Goal: Register for event/course

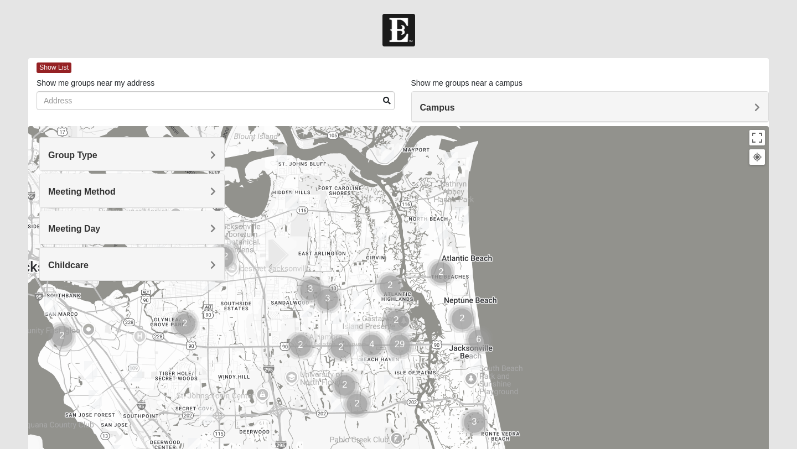
click at [104, 155] on h4 "Group Type" at bounding box center [132, 155] width 168 height 11
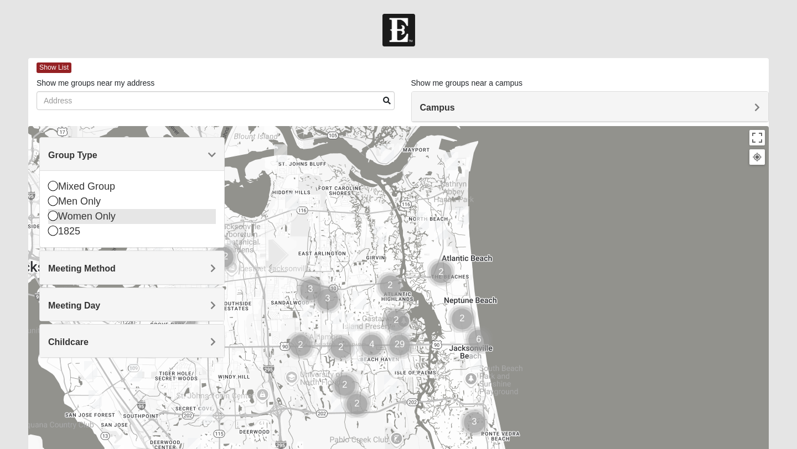
click at [51, 219] on icon at bounding box center [53, 216] width 10 height 10
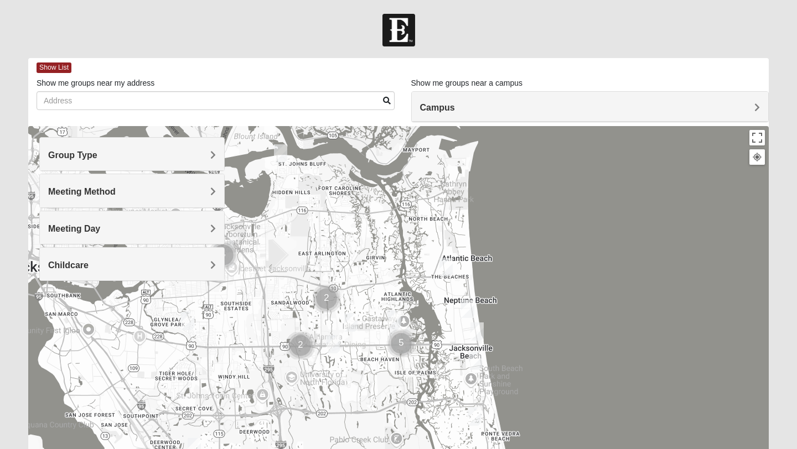
click at [66, 191] on span "Meeting Method" at bounding box center [82, 191] width 68 height 9
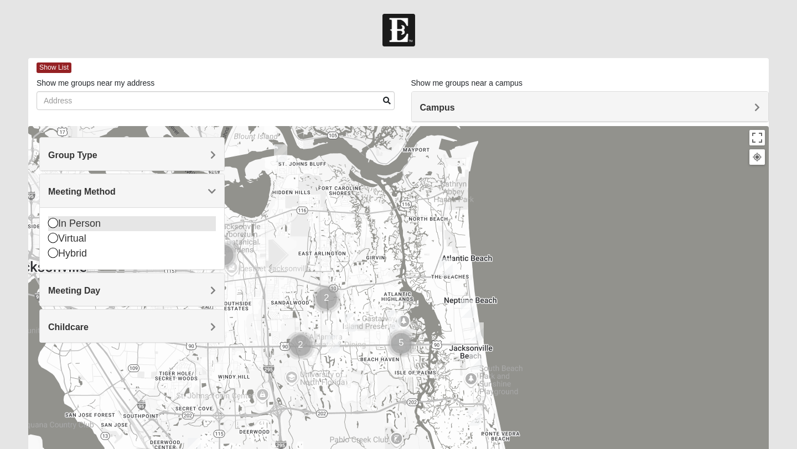
click at [53, 224] on icon at bounding box center [53, 223] width 10 height 10
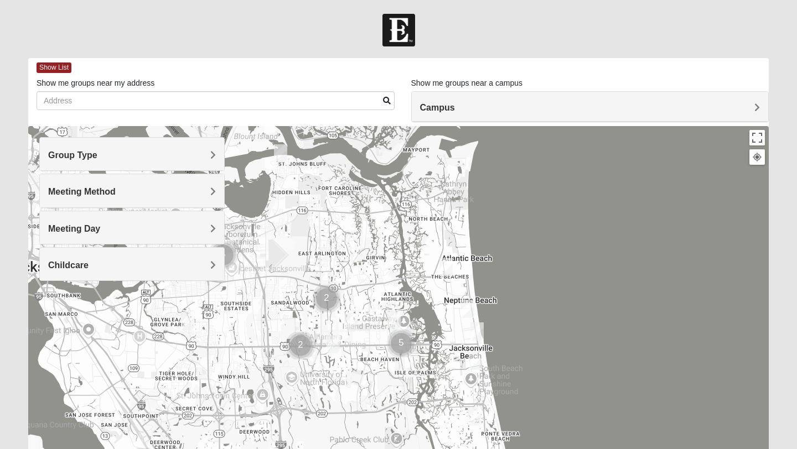
click at [53, 224] on span "Meeting Day" at bounding box center [74, 228] width 52 height 9
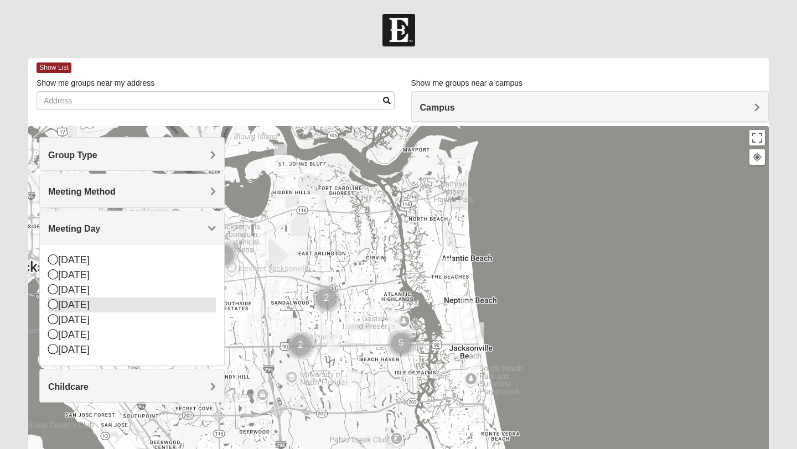
click at [51, 304] on icon at bounding box center [53, 304] width 10 height 10
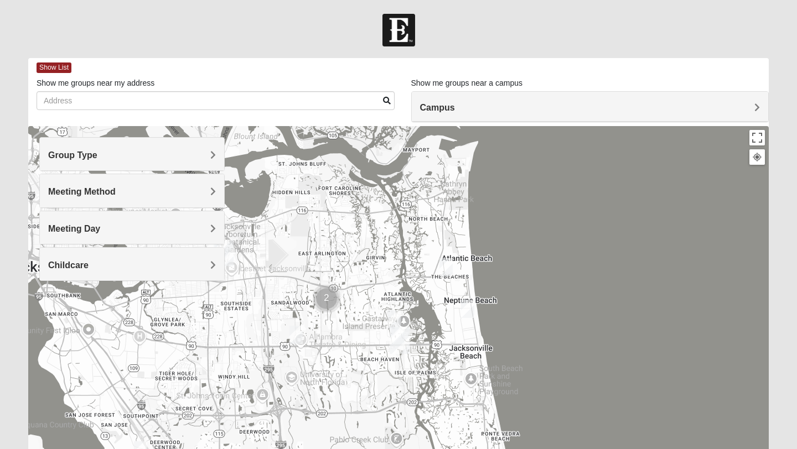
click at [139, 252] on div "Childcare" at bounding box center [132, 264] width 184 height 33
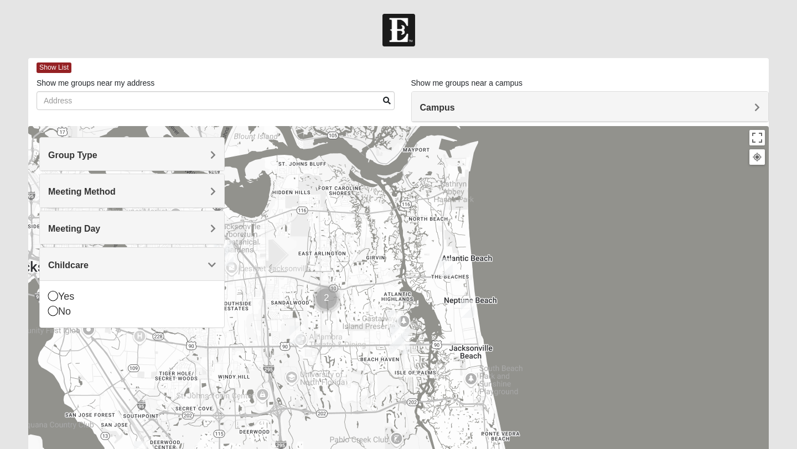
click at [290, 242] on div at bounding box center [398, 347] width 740 height 443
click at [587, 216] on div at bounding box center [398, 347] width 740 height 443
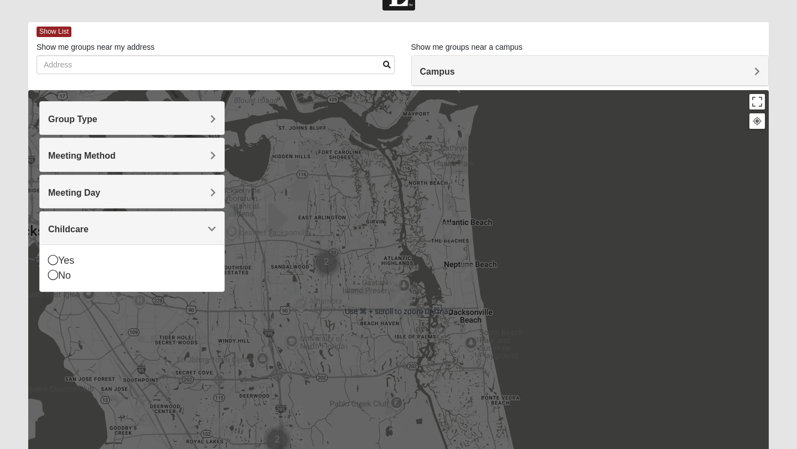
scroll to position [25, 0]
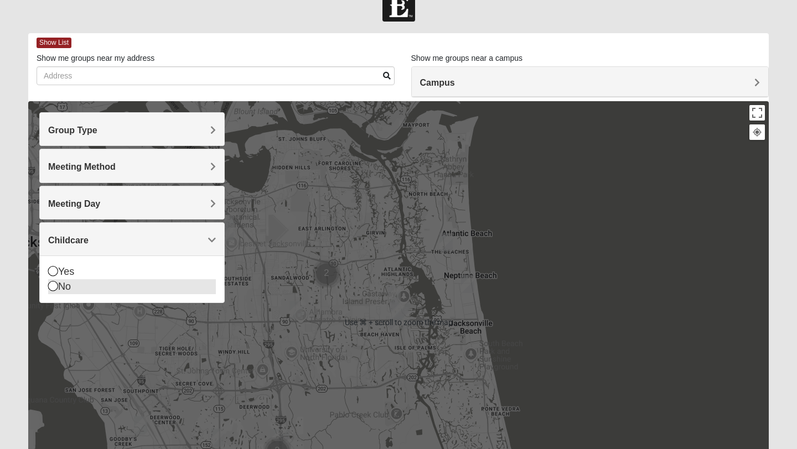
click at [54, 290] on icon at bounding box center [53, 286] width 10 height 10
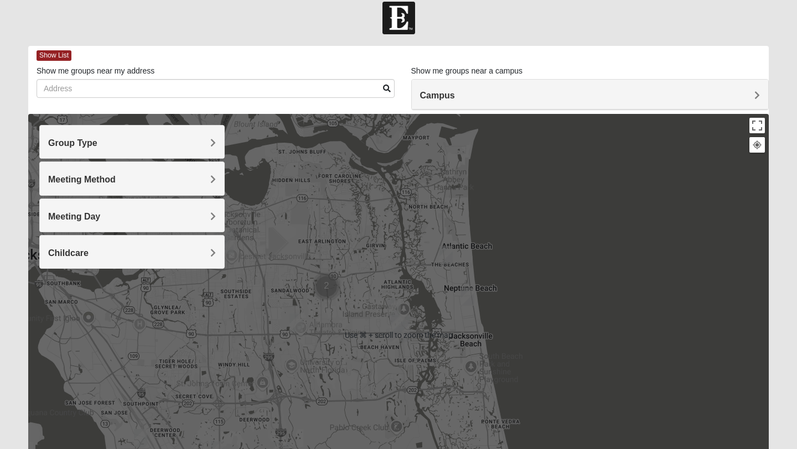
scroll to position [24, 0]
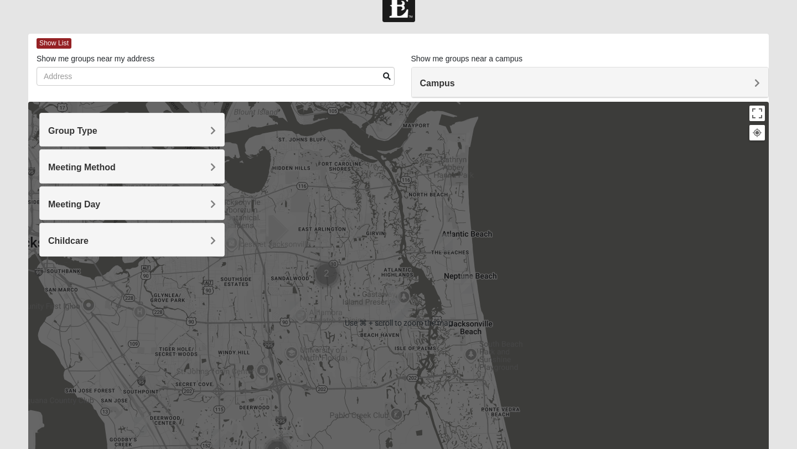
click at [531, 94] on div "Campus" at bounding box center [590, 83] width 357 height 30
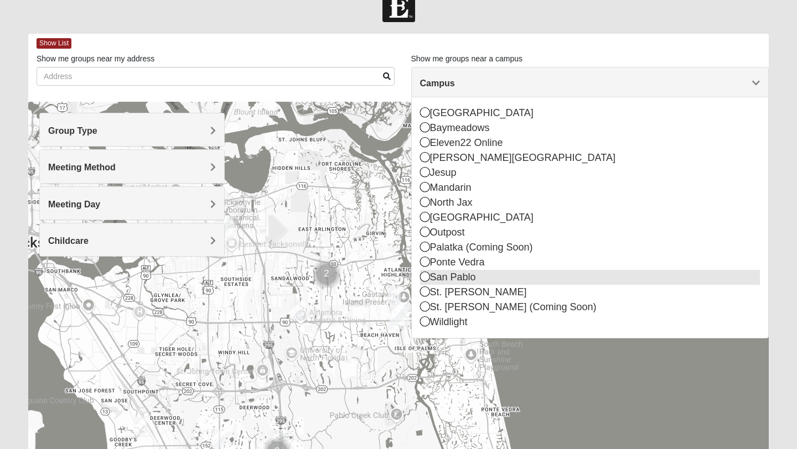
click at [422, 279] on icon at bounding box center [425, 277] width 10 height 10
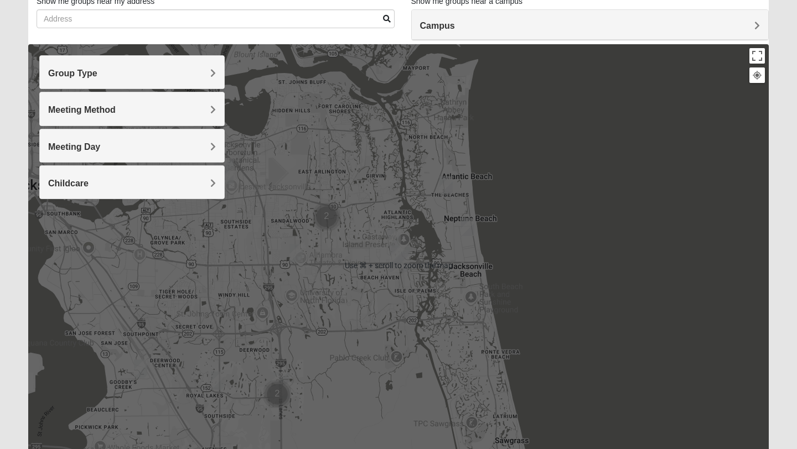
scroll to position [0, 0]
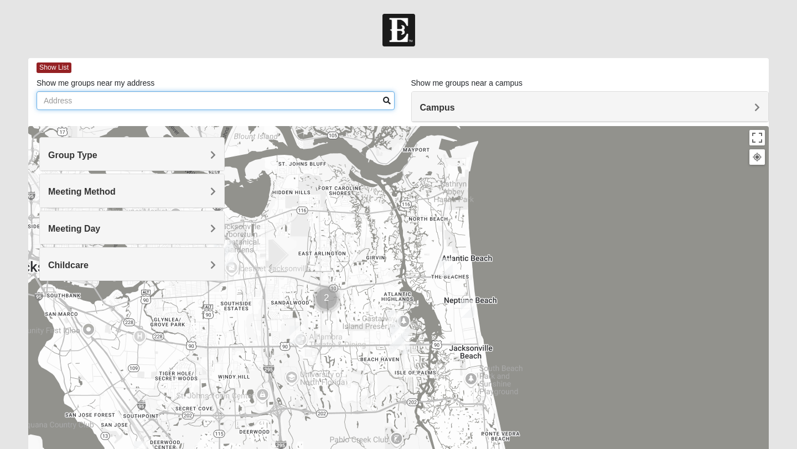
click at [137, 94] on input "Show me groups near my address" at bounding box center [216, 100] width 358 height 19
type input "5"
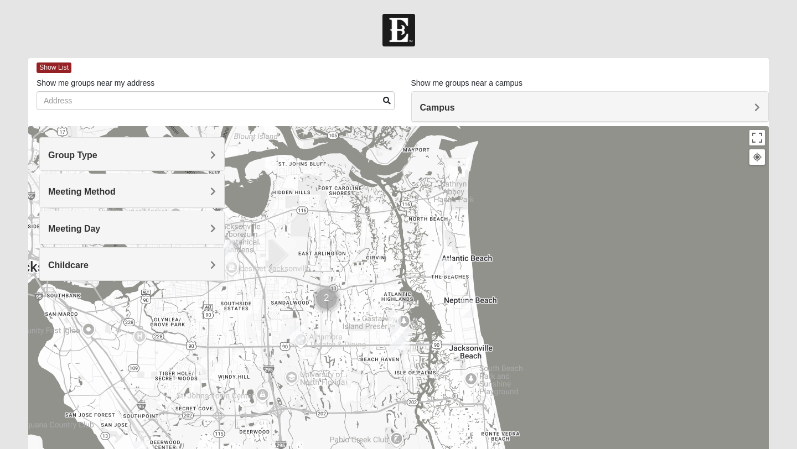
click at [400, 339] on img "San Pablo" at bounding box center [400, 341] width 20 height 27
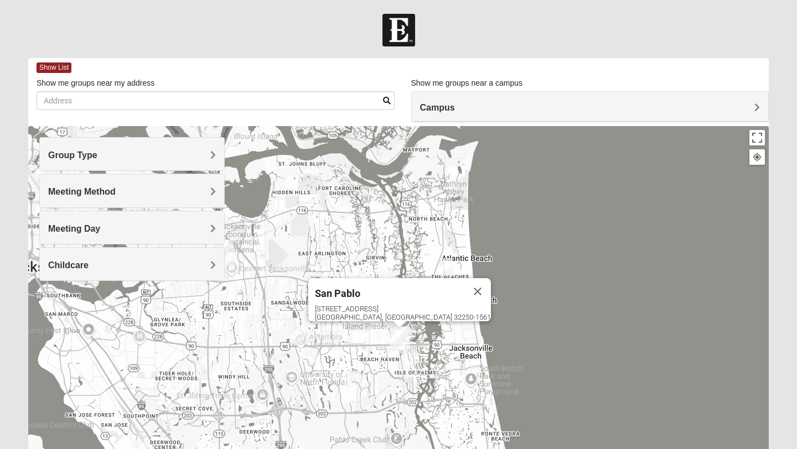
click at [402, 305] on div "[STREET_ADDRESS]" at bounding box center [403, 313] width 176 height 17
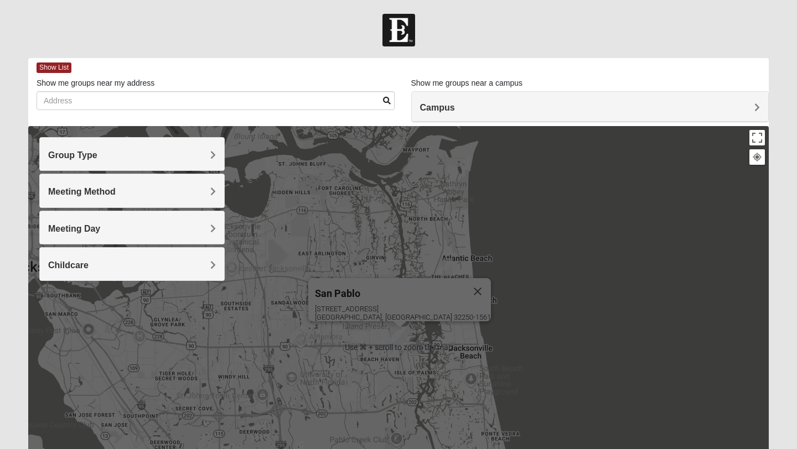
click at [426, 103] on span "Campus" at bounding box center [437, 107] width 35 height 9
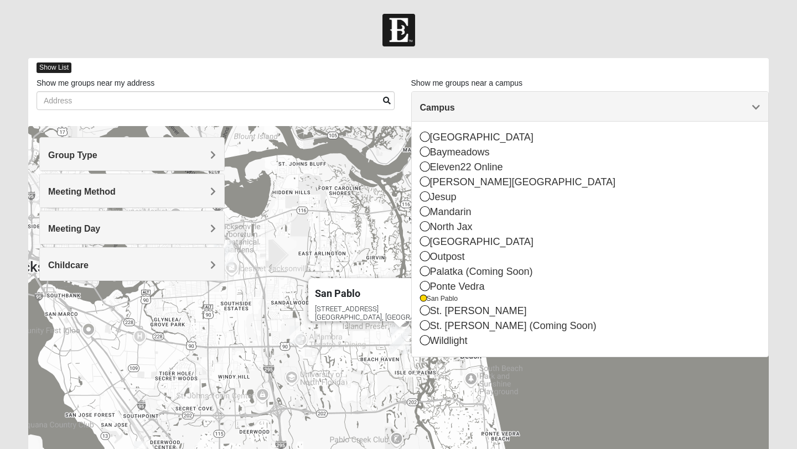
click at [50, 68] on span "Show List" at bounding box center [54, 68] width 35 height 11
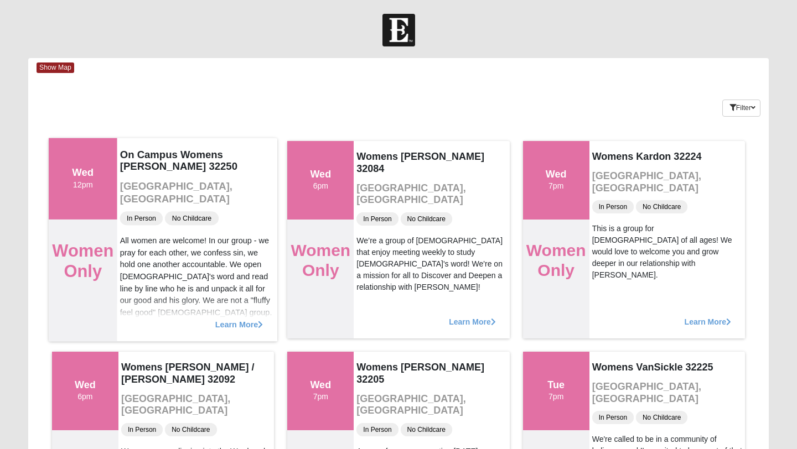
click at [229, 319] on span "Learn More" at bounding box center [239, 319] width 48 height 0
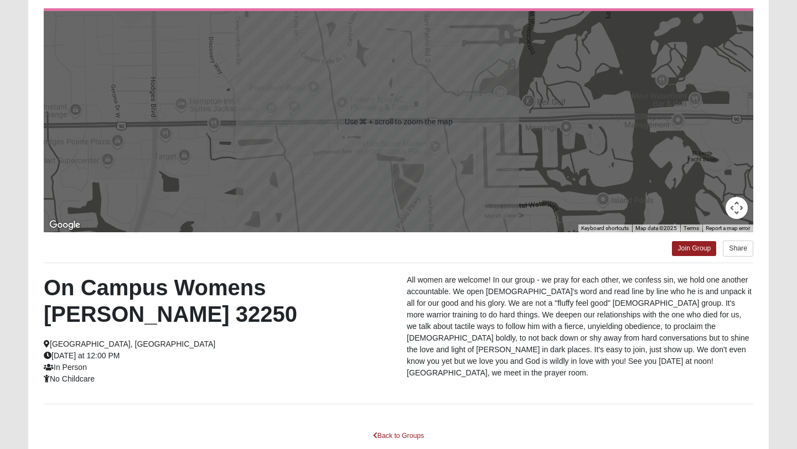
scroll to position [176, 0]
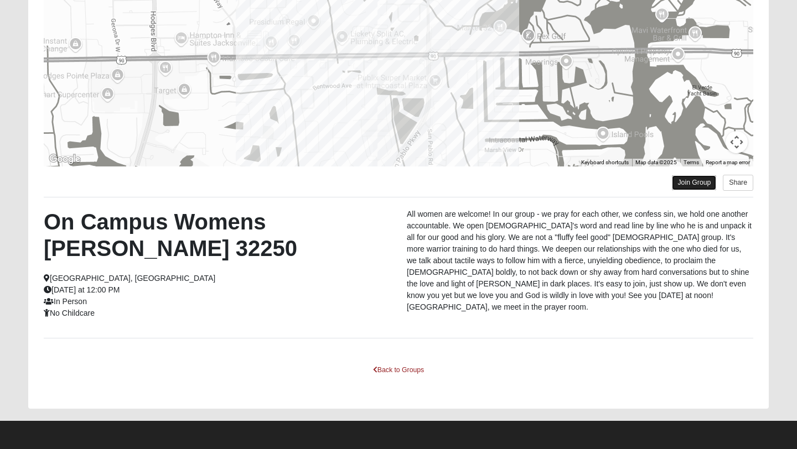
click at [693, 181] on link "Join Group" at bounding box center [694, 182] width 44 height 15
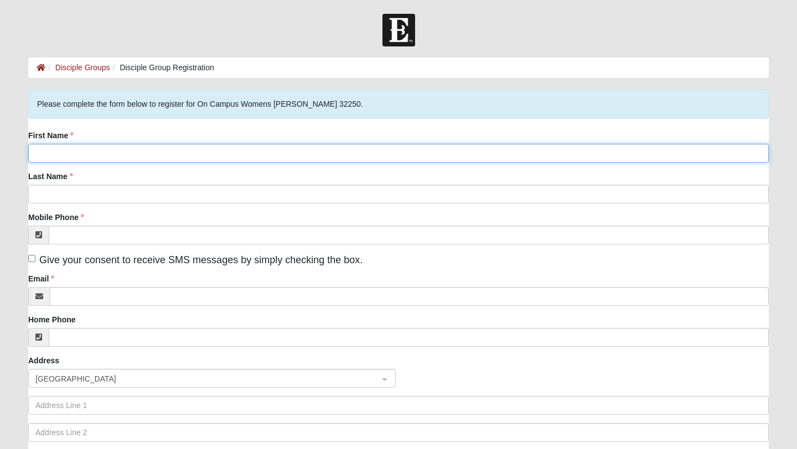
click at [206, 153] on input "First Name" at bounding box center [398, 153] width 740 height 19
type input "Kelly"
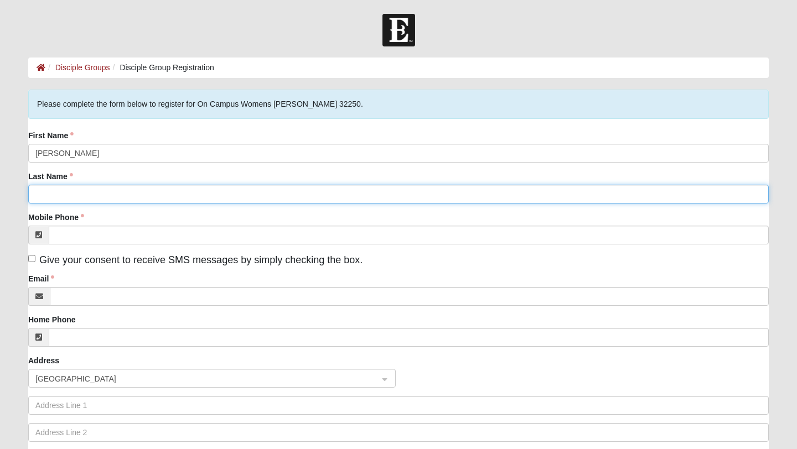
type input "Healy"
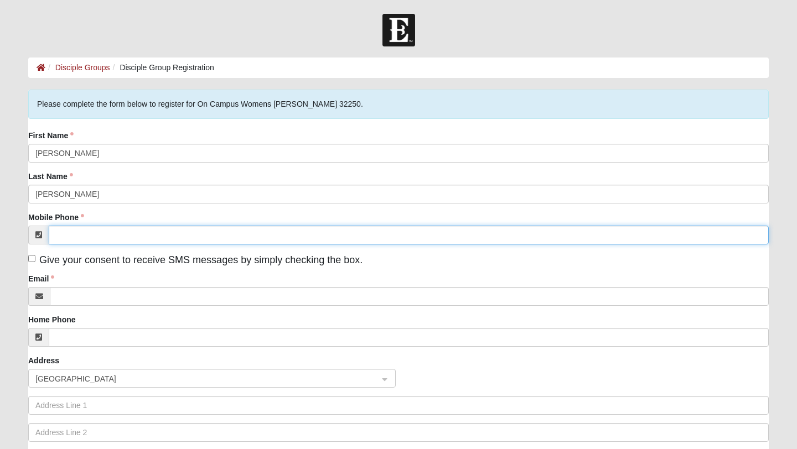
type input "(904) 599-6480"
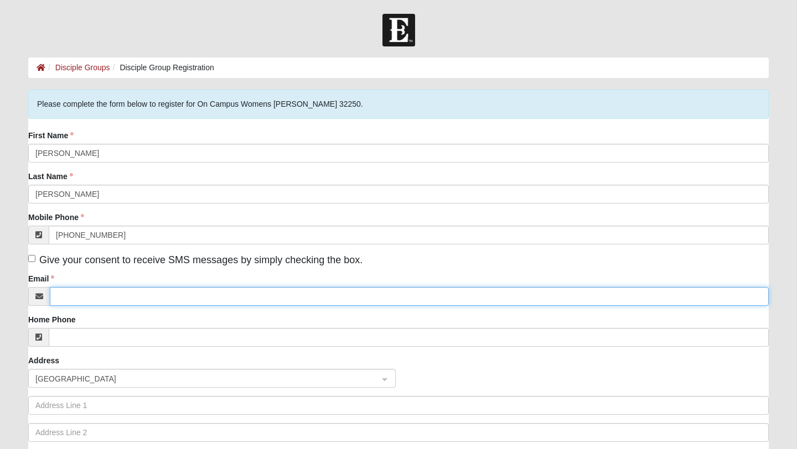
type input "kellystewarthealy@msn.com"
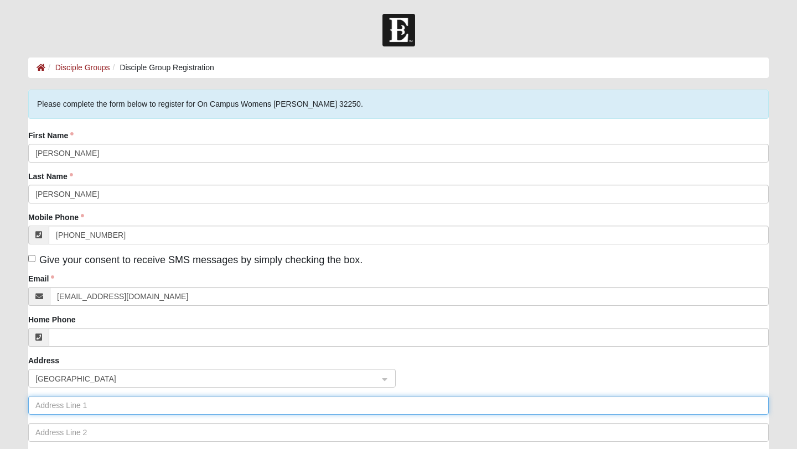
type input "205 1st Street South"
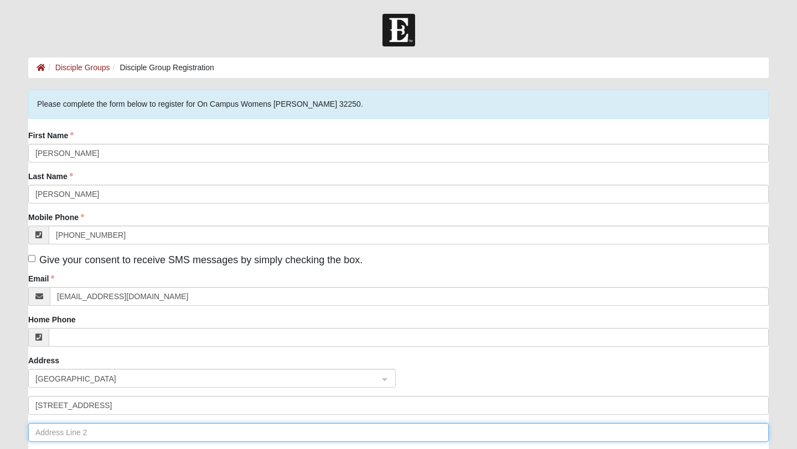
type input "#501"
type input "Jacksonville Beach"
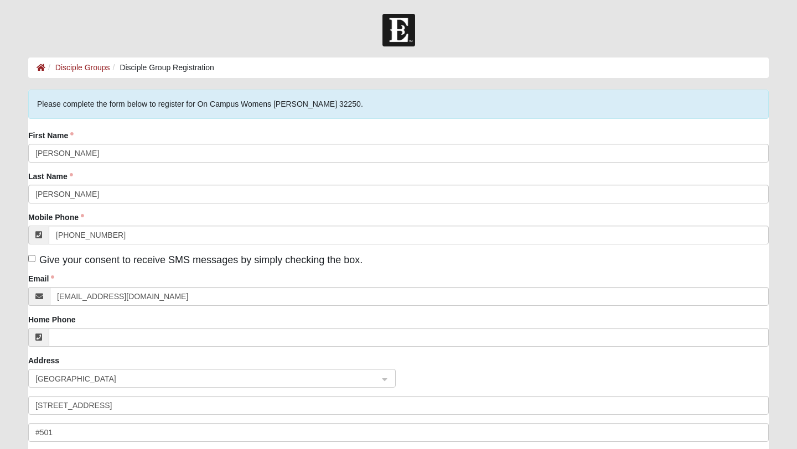
type input "32250"
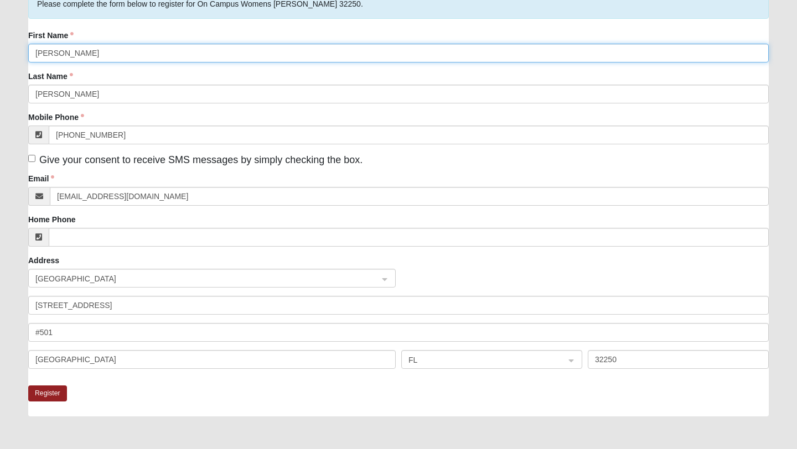
scroll to position [150, 0]
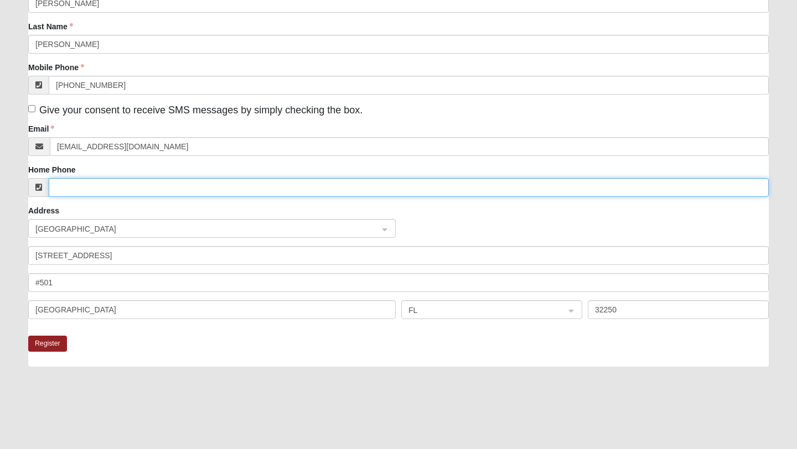
click at [118, 187] on input "Home Phone" at bounding box center [409, 187] width 720 height 19
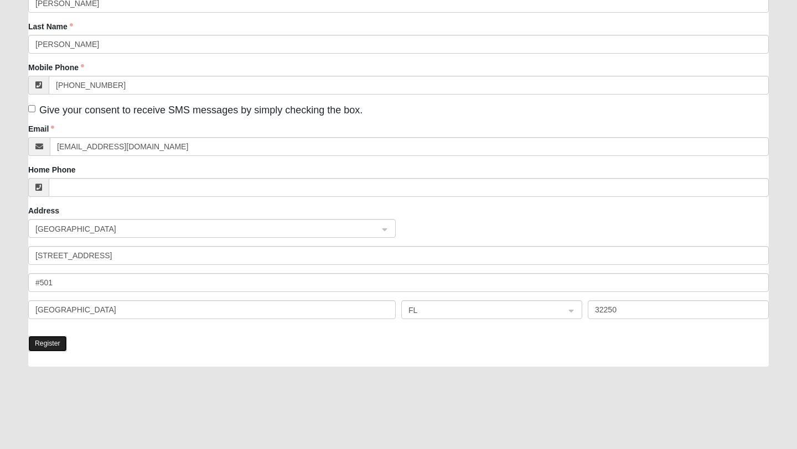
click at [50, 344] on button "Register" at bounding box center [47, 344] width 39 height 16
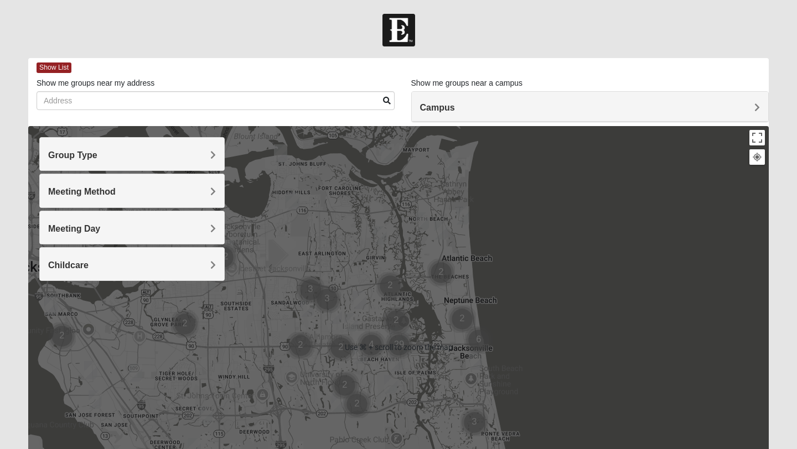
click at [193, 154] on h4 "Group Type" at bounding box center [132, 155] width 168 height 11
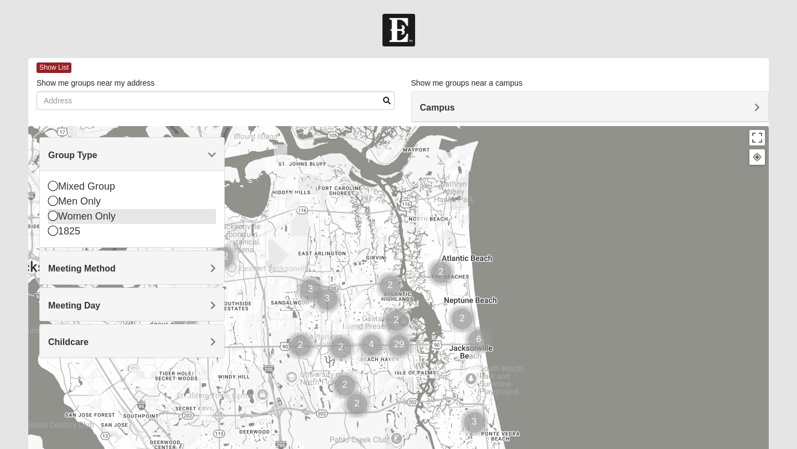
click at [53, 216] on icon at bounding box center [53, 216] width 10 height 10
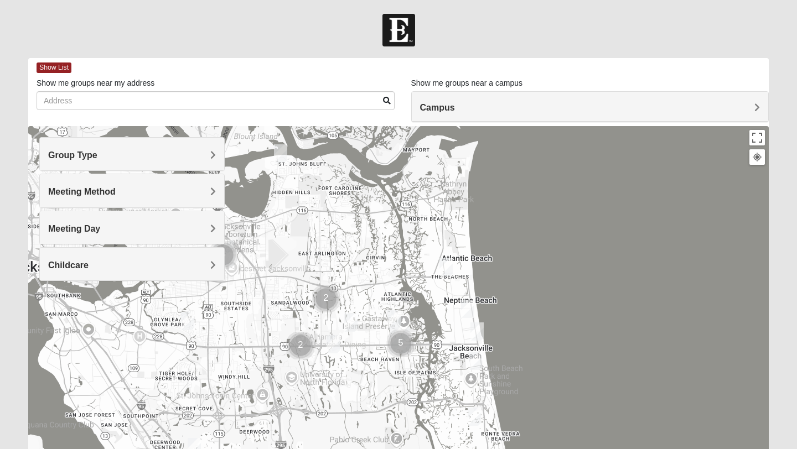
click at [79, 193] on span "Meeting Method" at bounding box center [82, 191] width 68 height 9
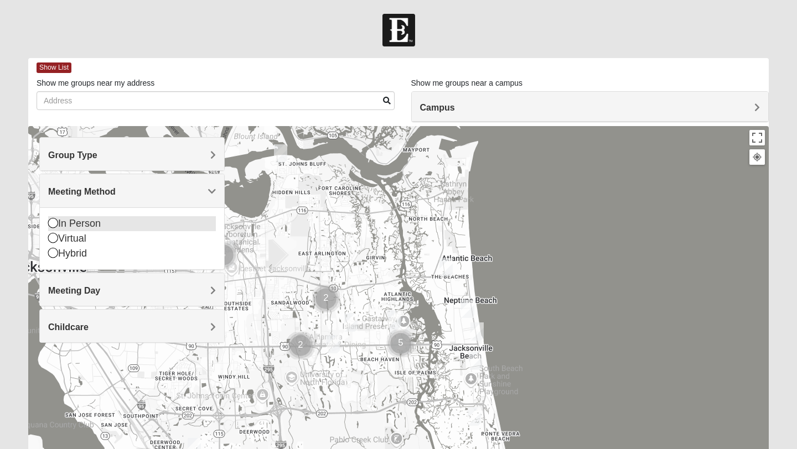
click at [54, 222] on icon at bounding box center [53, 223] width 10 height 10
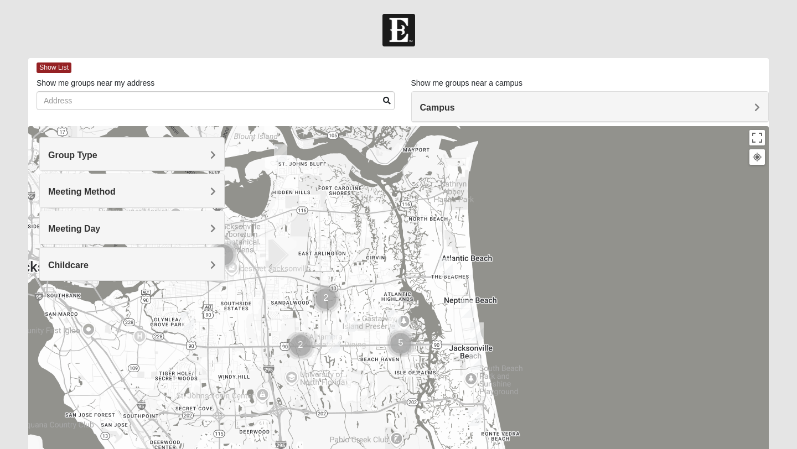
click at [68, 231] on span "Meeting Day" at bounding box center [74, 228] width 52 height 9
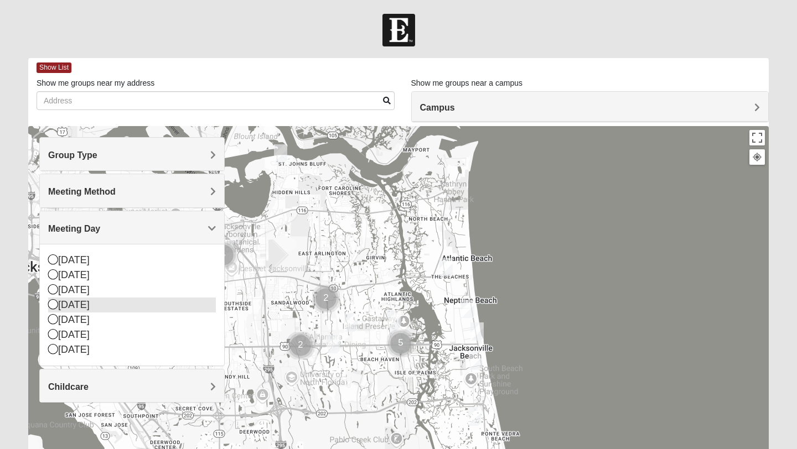
click at [56, 304] on icon at bounding box center [53, 304] width 10 height 10
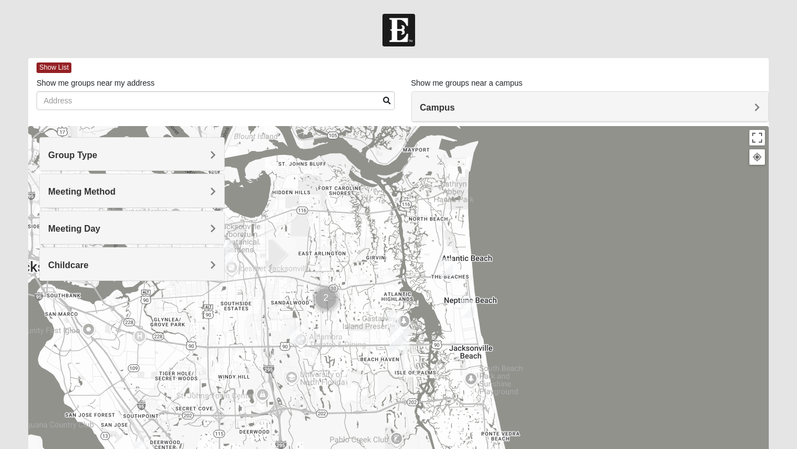
click at [69, 252] on div "Childcare" at bounding box center [132, 264] width 184 height 33
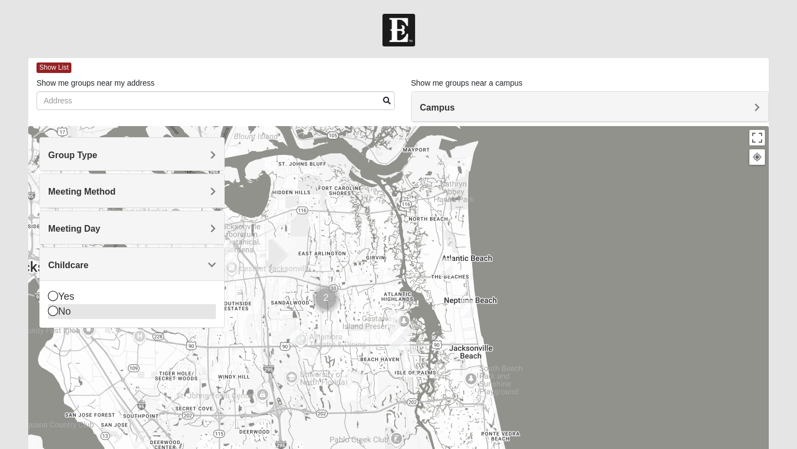
click at [54, 309] on icon at bounding box center [53, 311] width 10 height 10
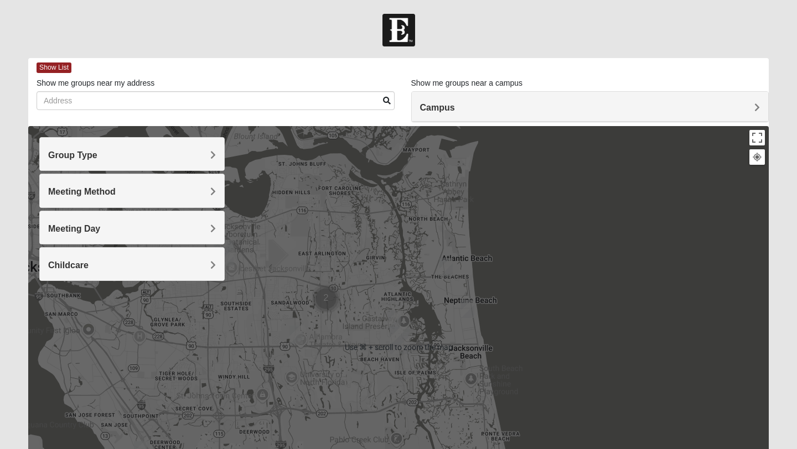
click at [50, 62] on div "Show List" at bounding box center [403, 67] width 732 height 19
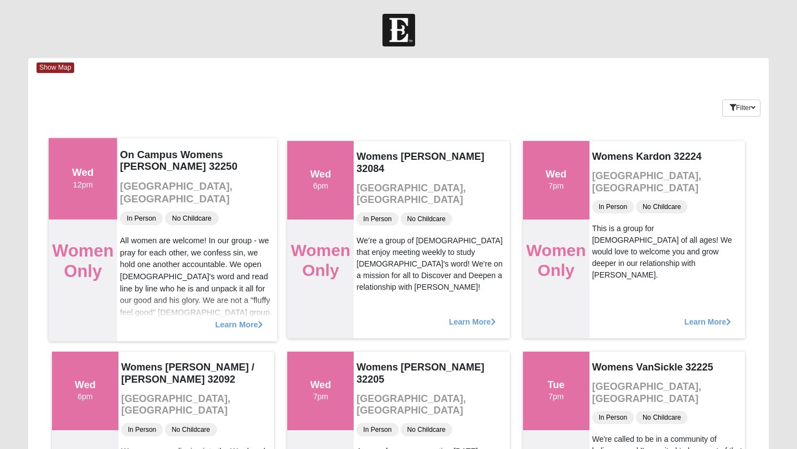
click at [91, 192] on div "Wed 12pm" at bounding box center [83, 178] width 69 height 81
click at [93, 178] on h4 "Wed" at bounding box center [83, 173] width 22 height 12
click at [188, 159] on h4 "On Campus Womens [PERSON_NAME] 32250" at bounding box center [197, 160] width 155 height 24
click at [71, 259] on h2 "Women Only" at bounding box center [82, 261] width 61 height 41
click at [250, 319] on span "Learn More" at bounding box center [239, 319] width 48 height 0
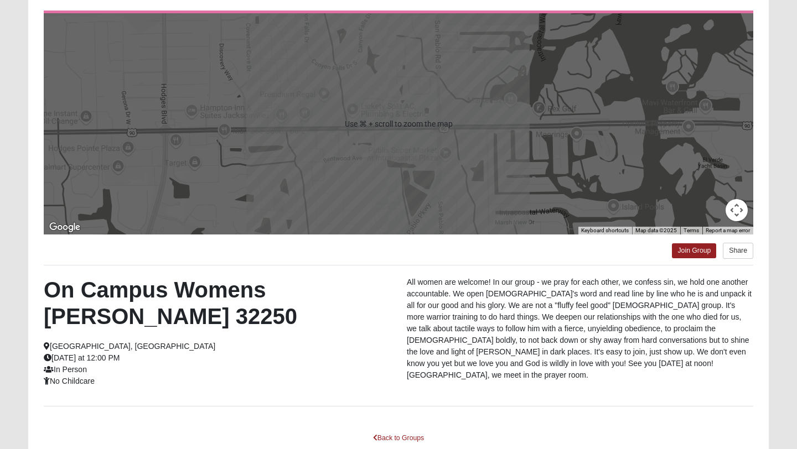
scroll to position [176, 0]
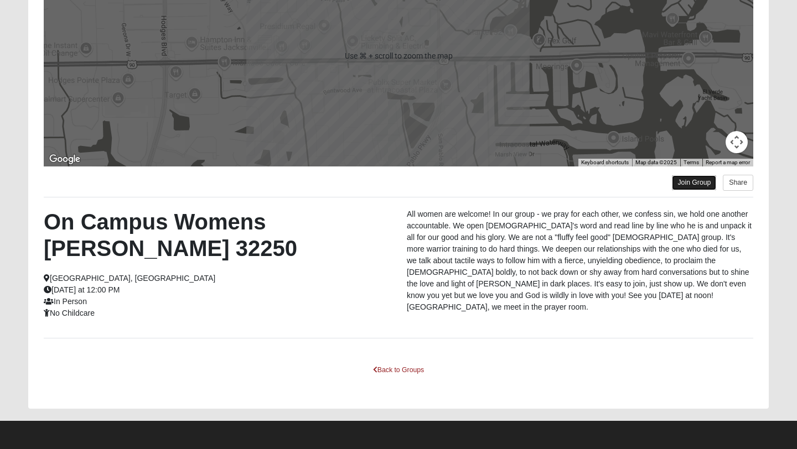
click at [683, 188] on link "Join Group" at bounding box center [694, 182] width 44 height 15
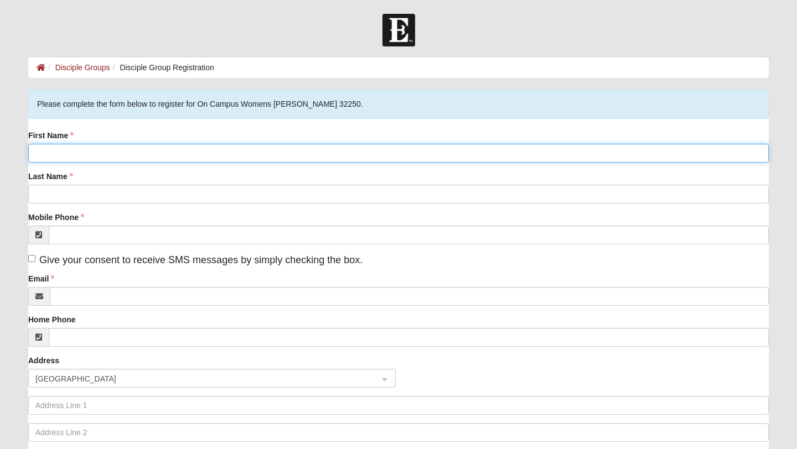
click at [81, 153] on input "First Name" at bounding box center [398, 153] width 740 height 19
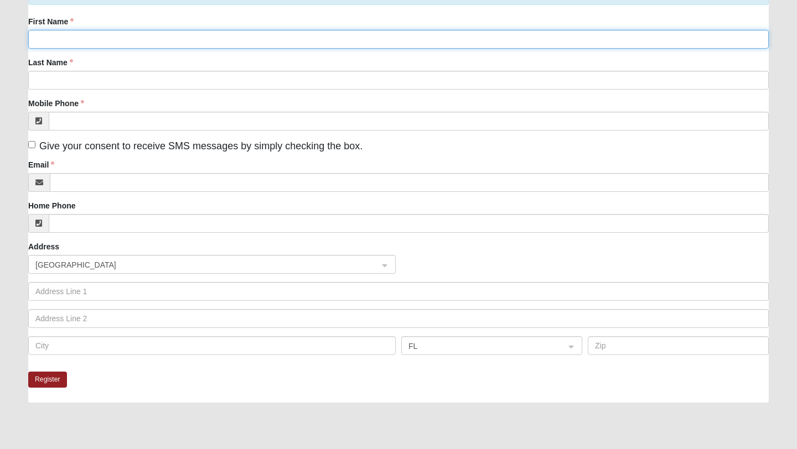
scroll to position [215, 0]
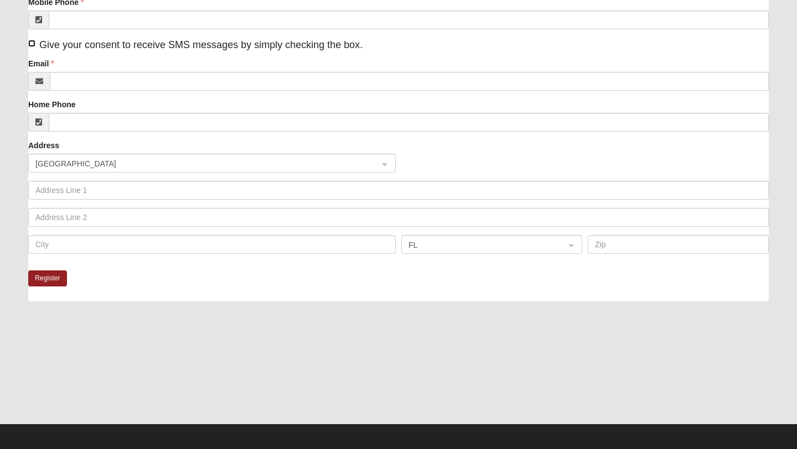
click at [33, 43] on input "Give your consent to receive SMS messages by simply checking the box." at bounding box center [31, 43] width 7 height 7
checkbox input "true"
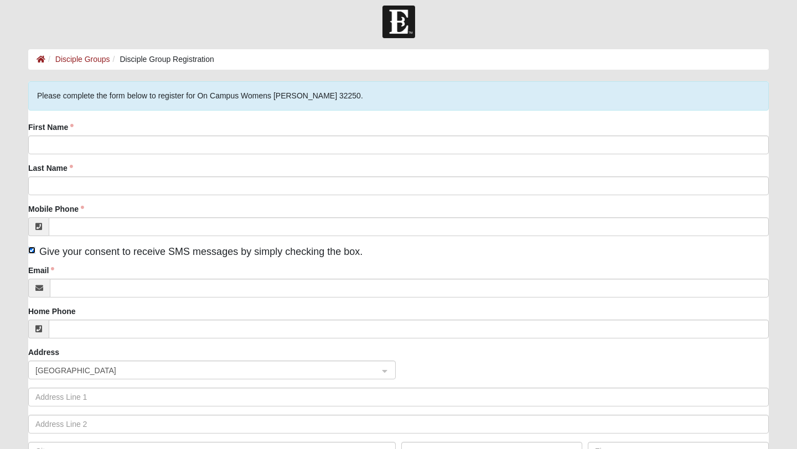
scroll to position [0, 0]
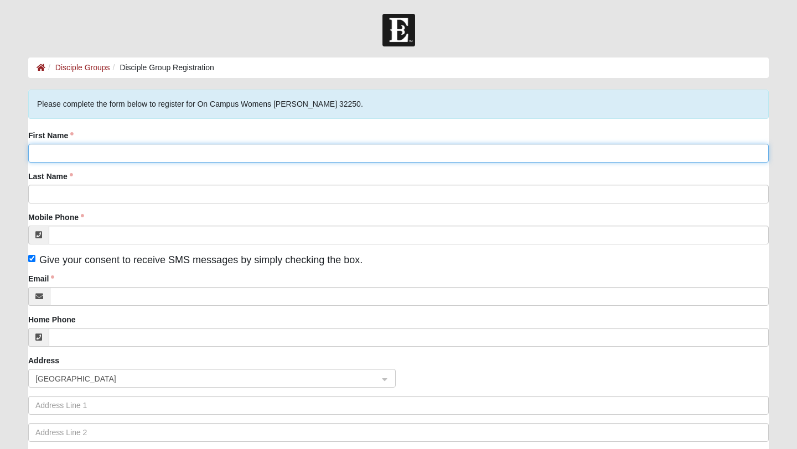
click at [106, 144] on input "First Name" at bounding box center [398, 153] width 740 height 19
type input "Kelly"
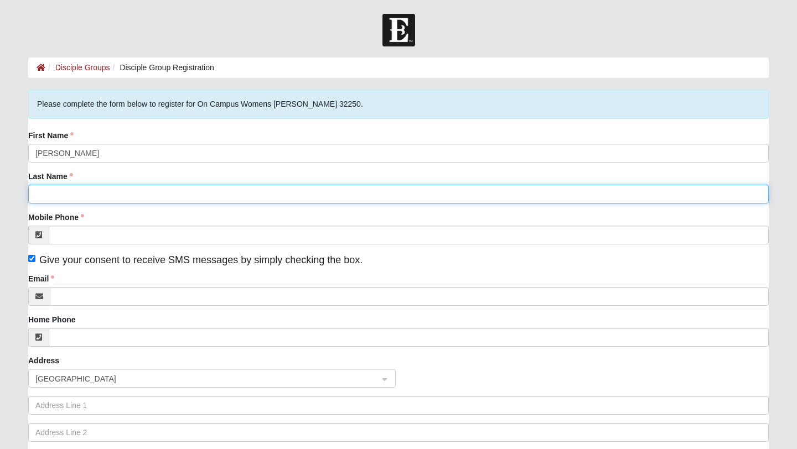
type input "Healy"
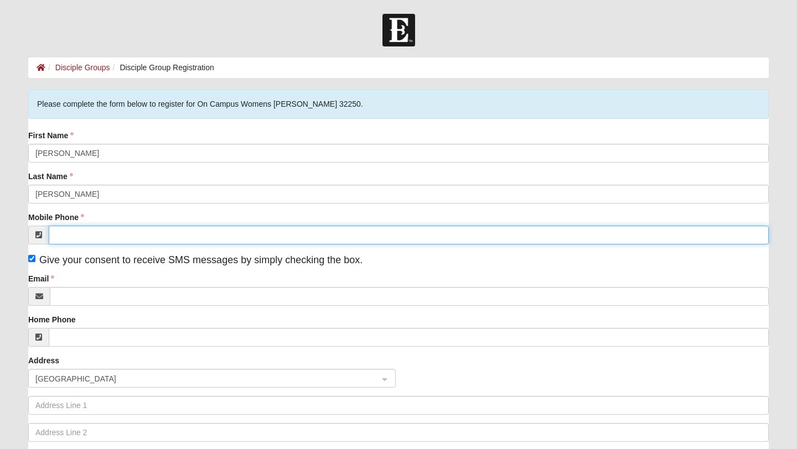
type input "(904) 599-6480"
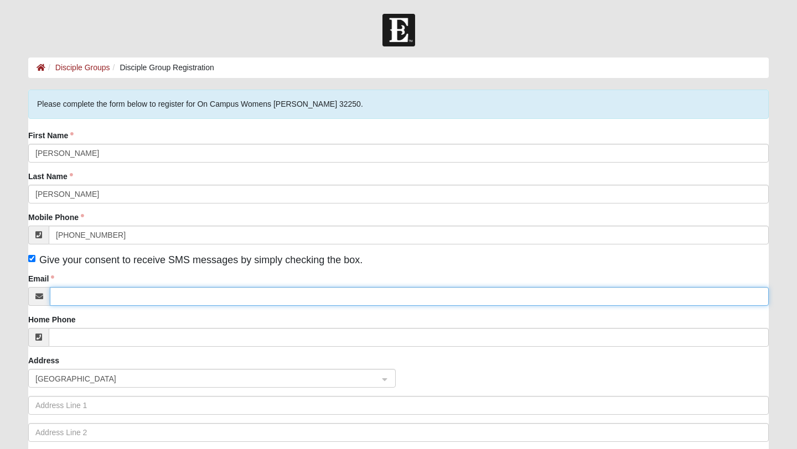
type input "kellystewarthealy@msn.com"
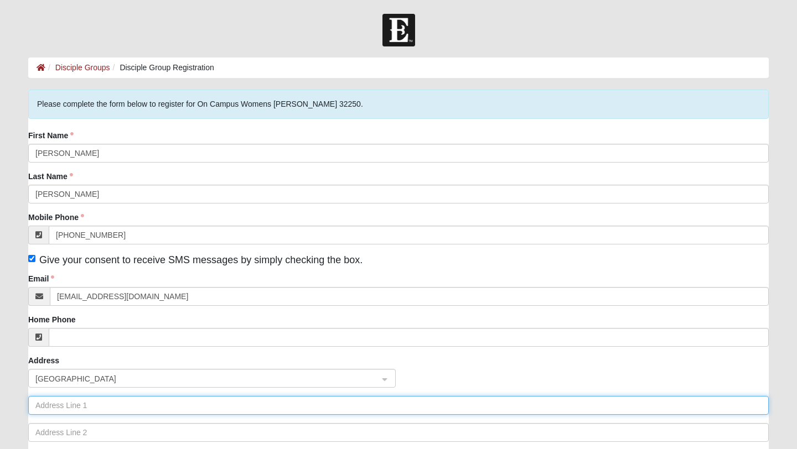
type input "205 1st Street South"
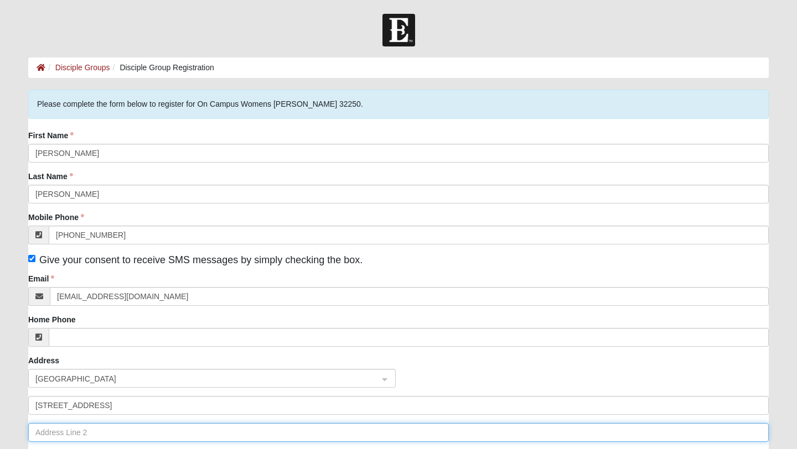
type input "#501"
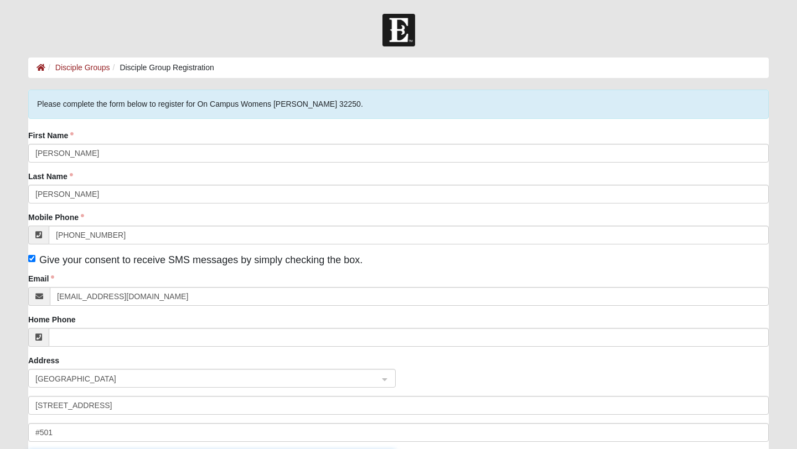
type input "Jacksonville Beach"
type input "32250"
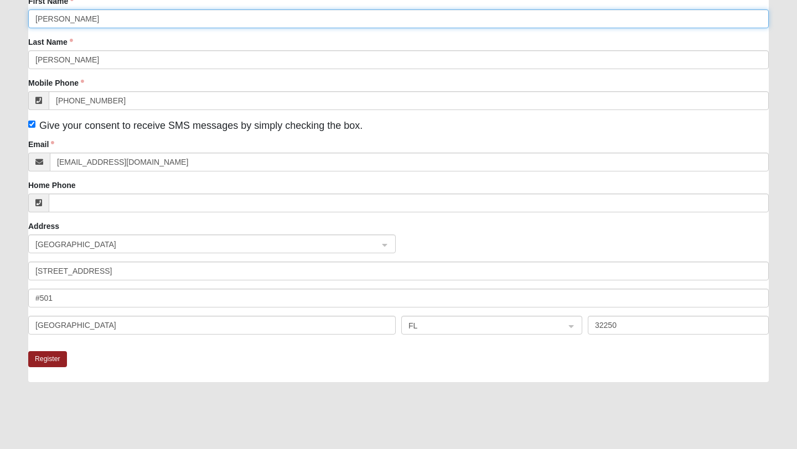
scroll to position [219, 0]
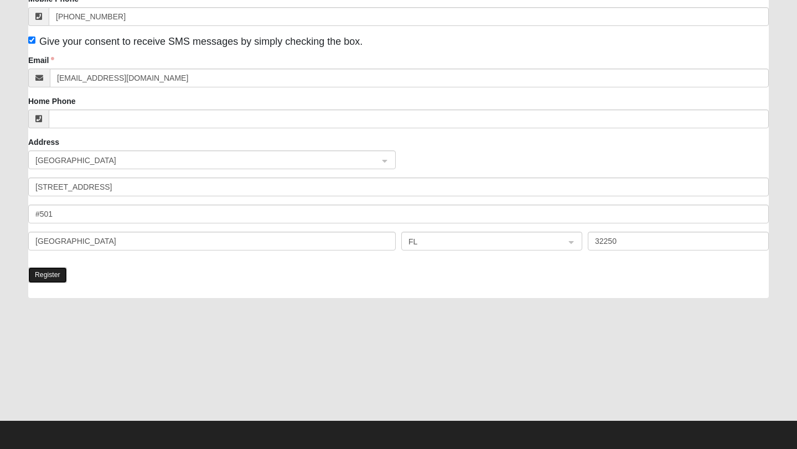
click at [42, 274] on button "Register" at bounding box center [47, 275] width 39 height 16
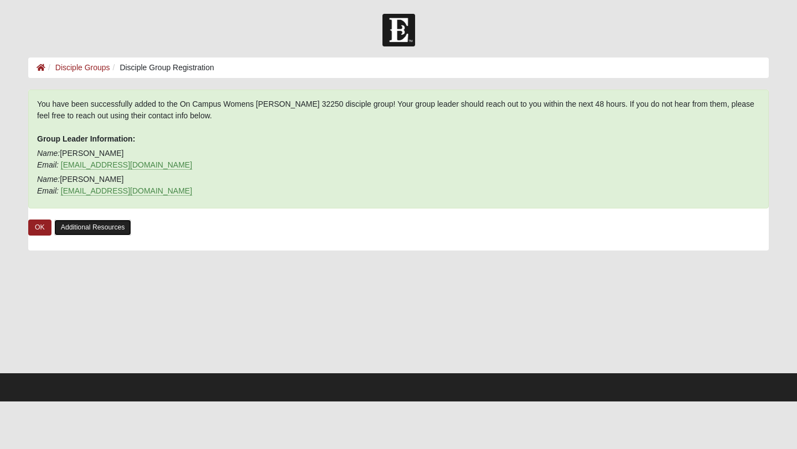
click at [98, 228] on link "Additional Resources" at bounding box center [92, 228] width 77 height 16
